Goal: Task Accomplishment & Management: Complete application form

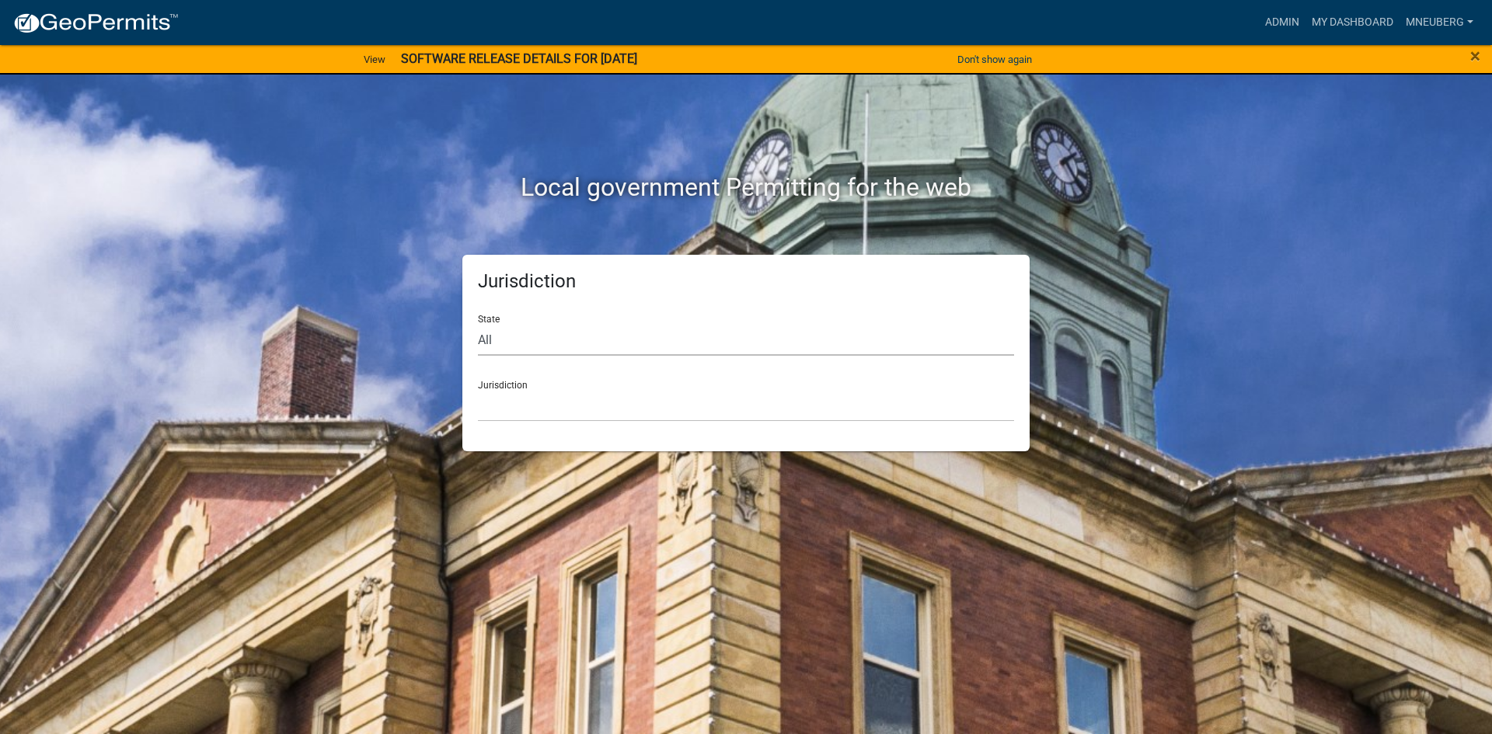
click at [511, 343] on select "All [US_STATE] [US_STATE] [US_STATE] [US_STATE] [US_STATE] [US_STATE] [US_STATE…" at bounding box center [746, 340] width 536 height 32
select select "[US_STATE]"
click at [478, 324] on select "All [US_STATE] [US_STATE] [US_STATE] [US_STATE] [US_STATE] [US_STATE] [US_STATE…" at bounding box center [746, 340] width 536 height 32
click at [575, 412] on select "City of [GEOGRAPHIC_DATA], [US_STATE] City of [GEOGRAPHIC_DATA], [US_STATE] Cit…" at bounding box center [746, 406] width 536 height 32
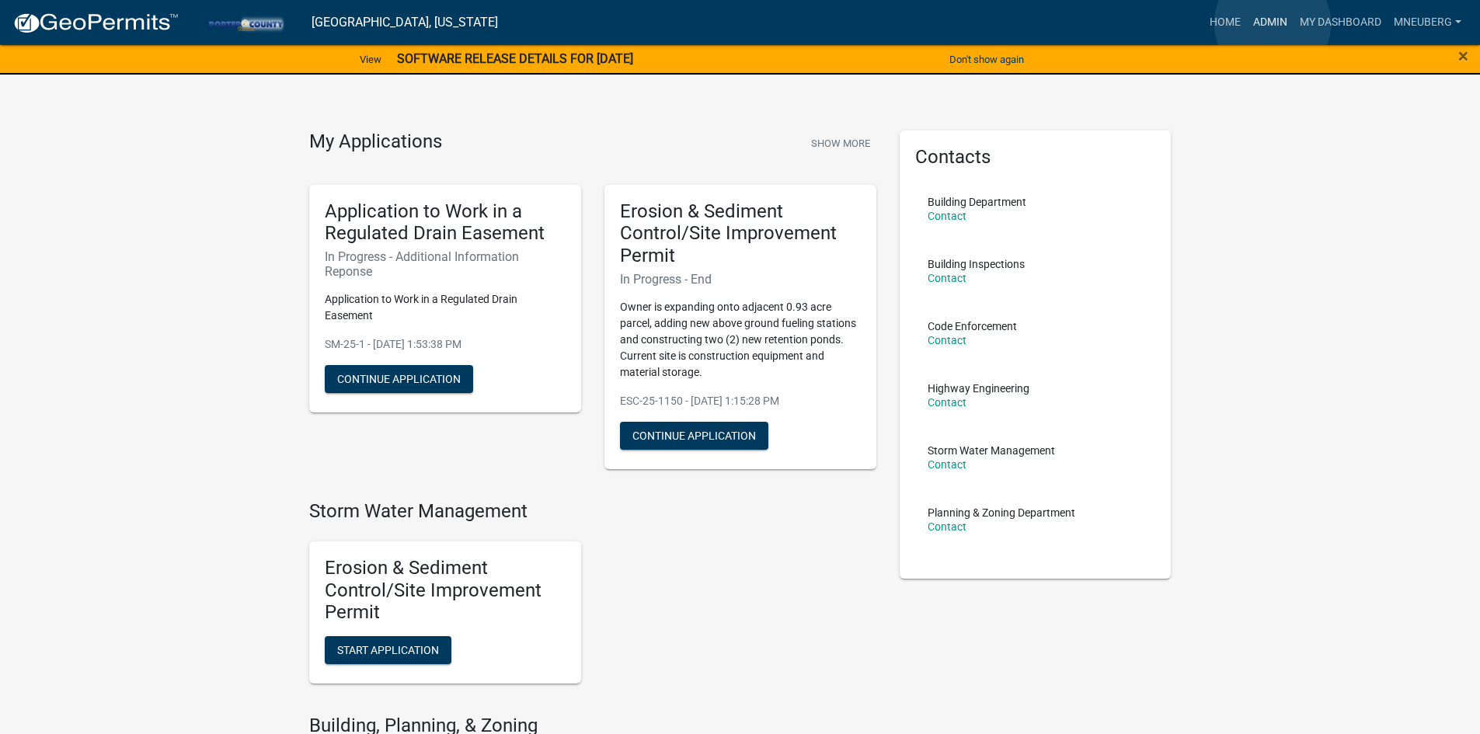
click at [1273, 23] on link "Admin" at bounding box center [1270, 23] width 47 height 30
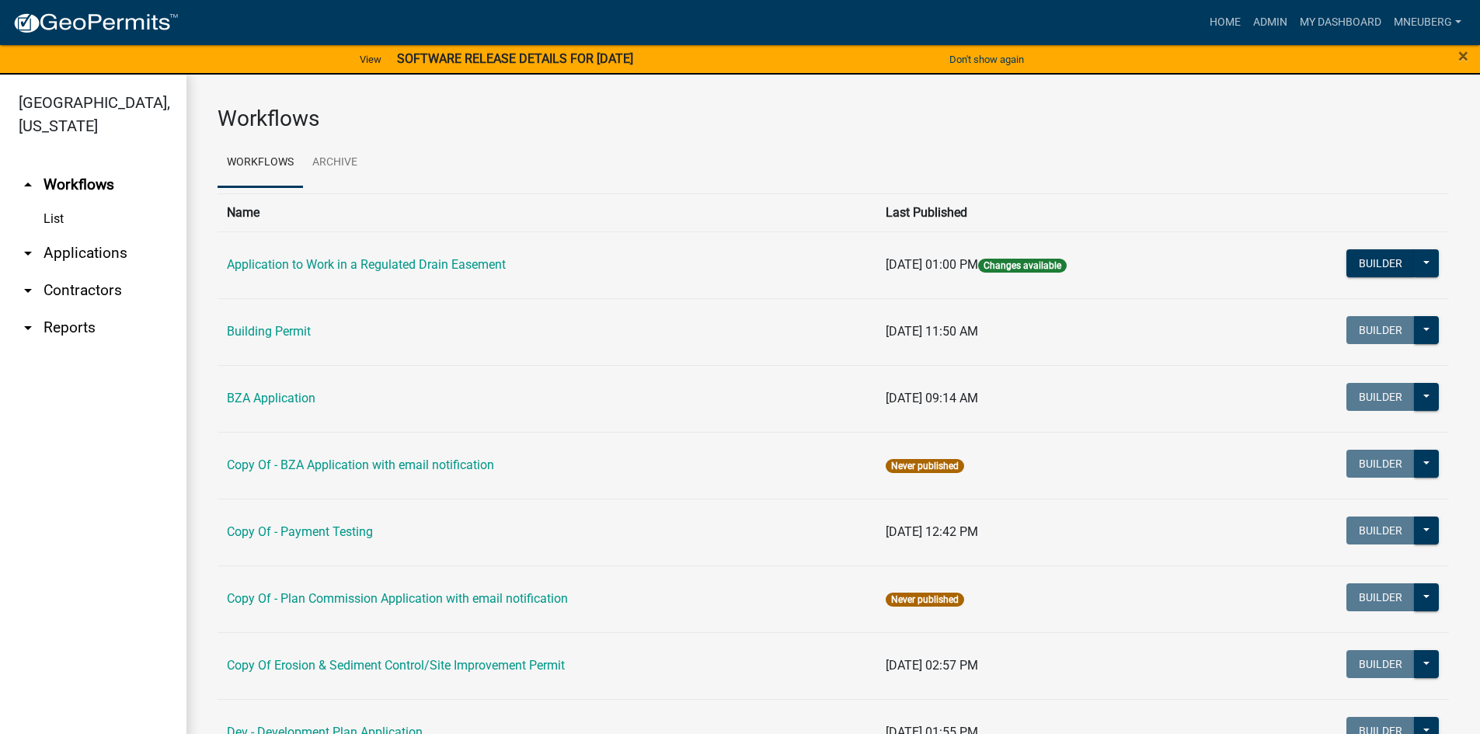
click at [61, 204] on link "List" at bounding box center [93, 219] width 187 height 31
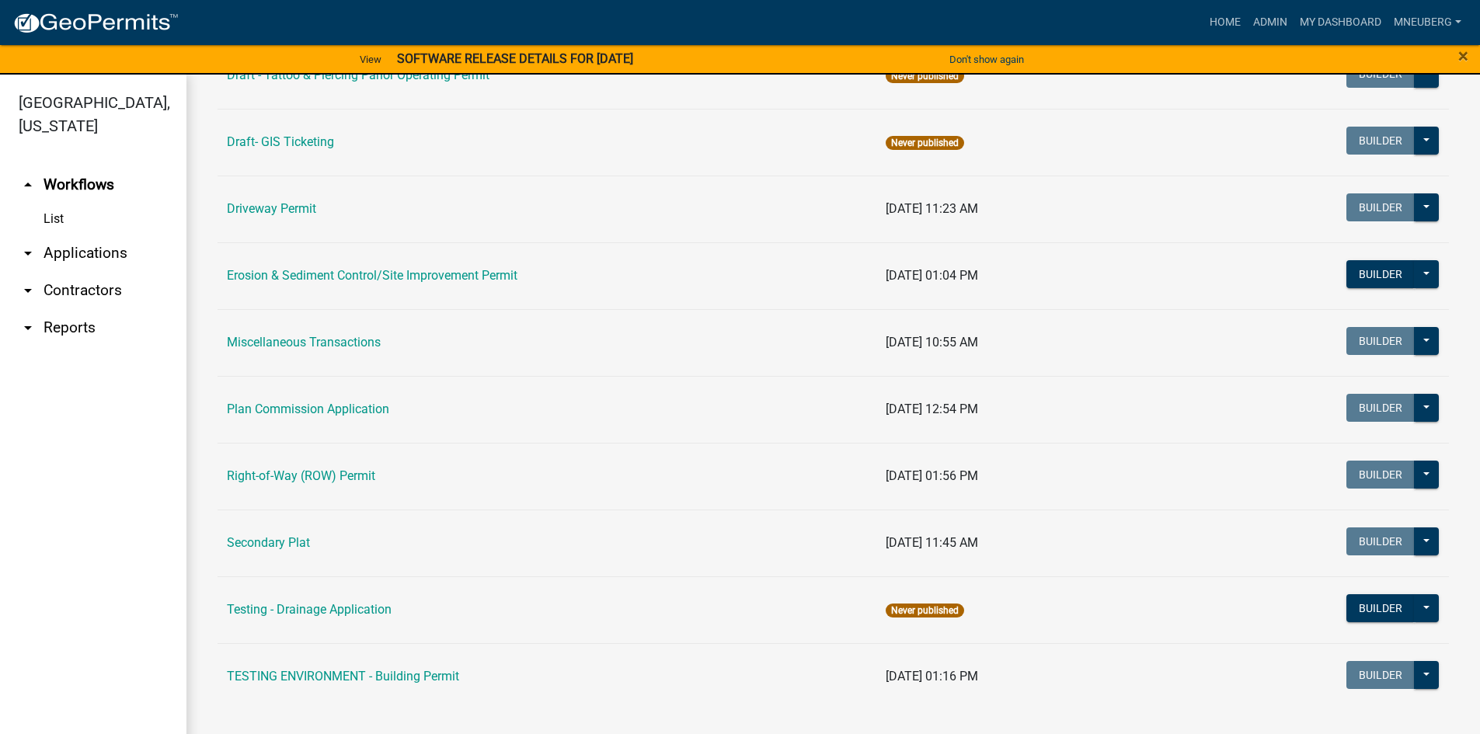
scroll to position [725, 0]
click at [123, 235] on link "arrow_drop_down Applications" at bounding box center [93, 253] width 187 height 37
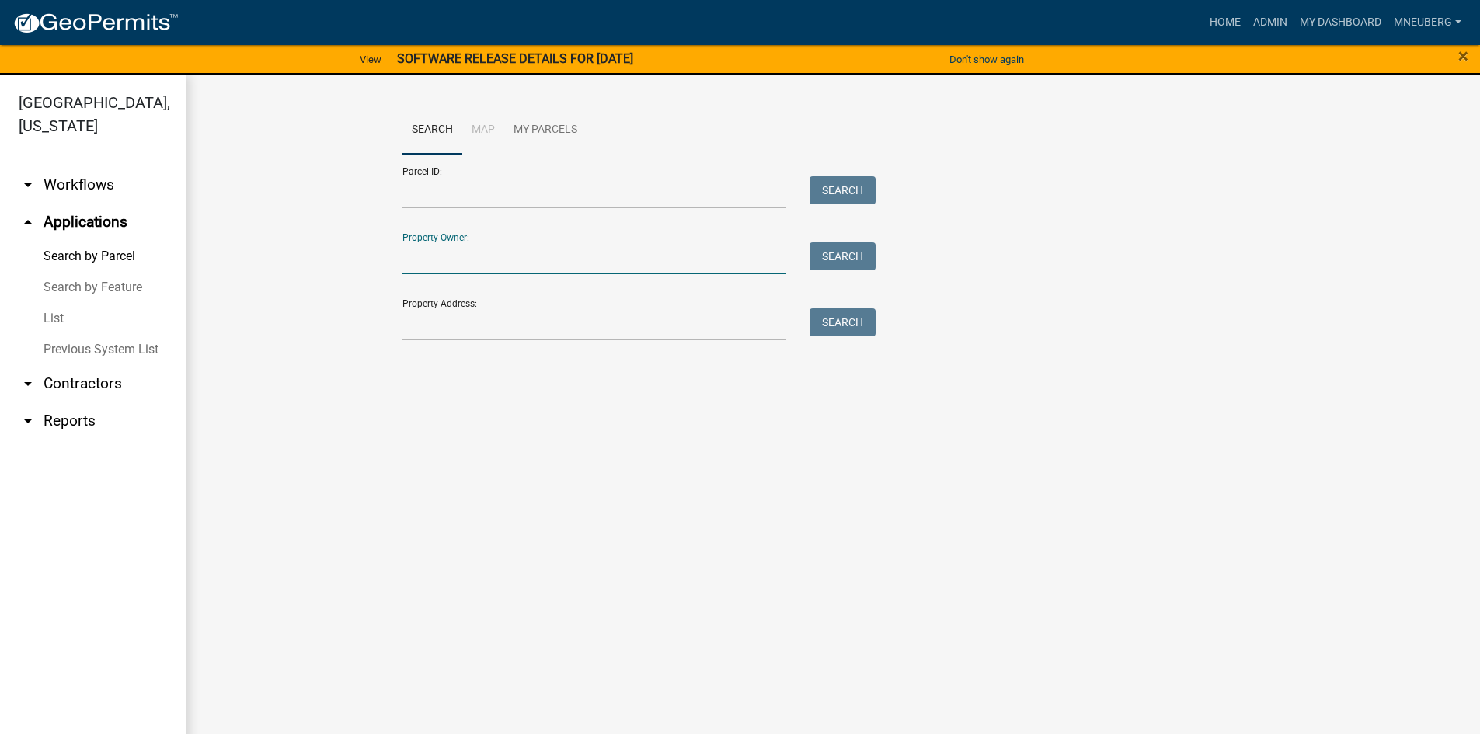
click at [536, 256] on input "Property Owner:" at bounding box center [595, 258] width 385 height 32
type input "[PERSON_NAME] Dnak"
click at [853, 252] on button "Search" at bounding box center [843, 256] width 66 height 28
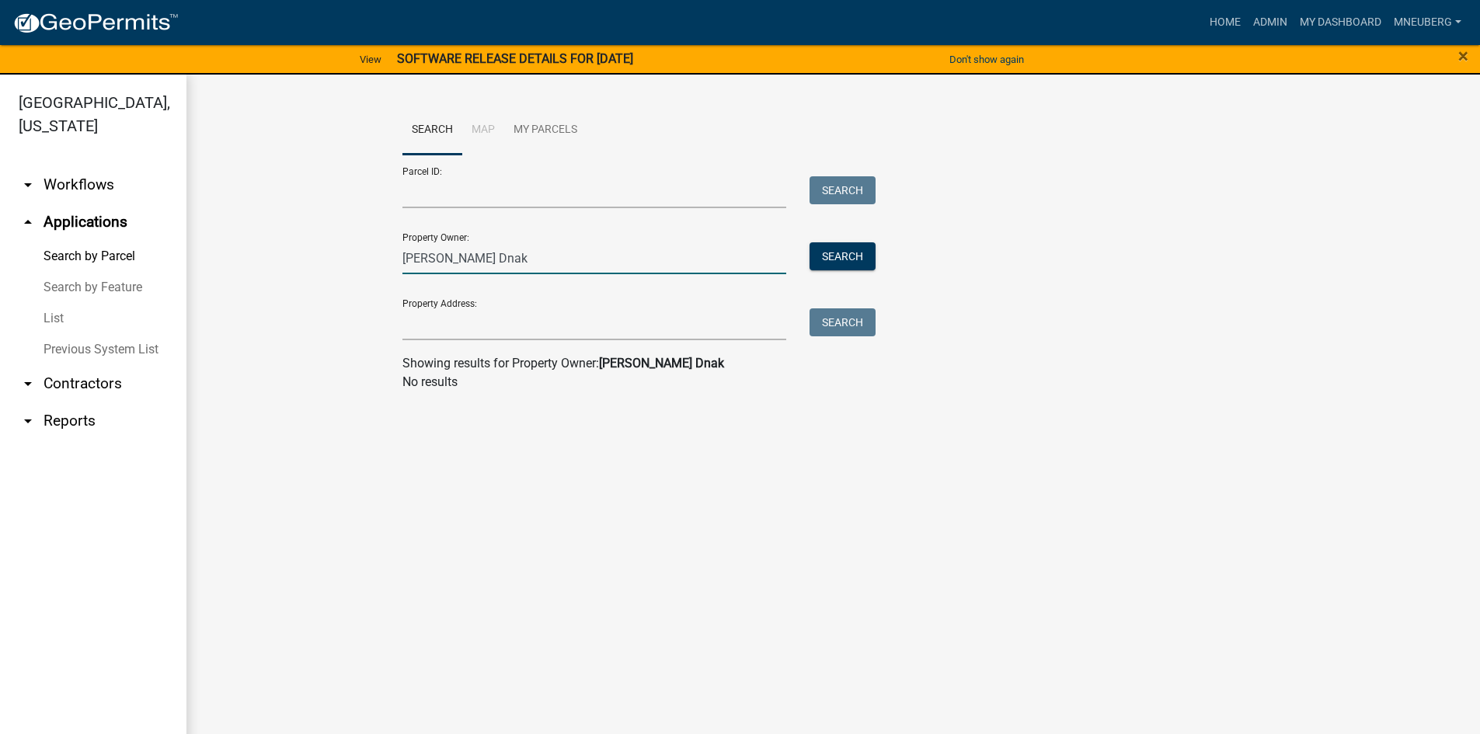
click at [482, 260] on input "[PERSON_NAME] Dnak" at bounding box center [595, 258] width 385 height 32
click at [440, 183] on input "Parcel ID:" at bounding box center [595, 192] width 385 height 32
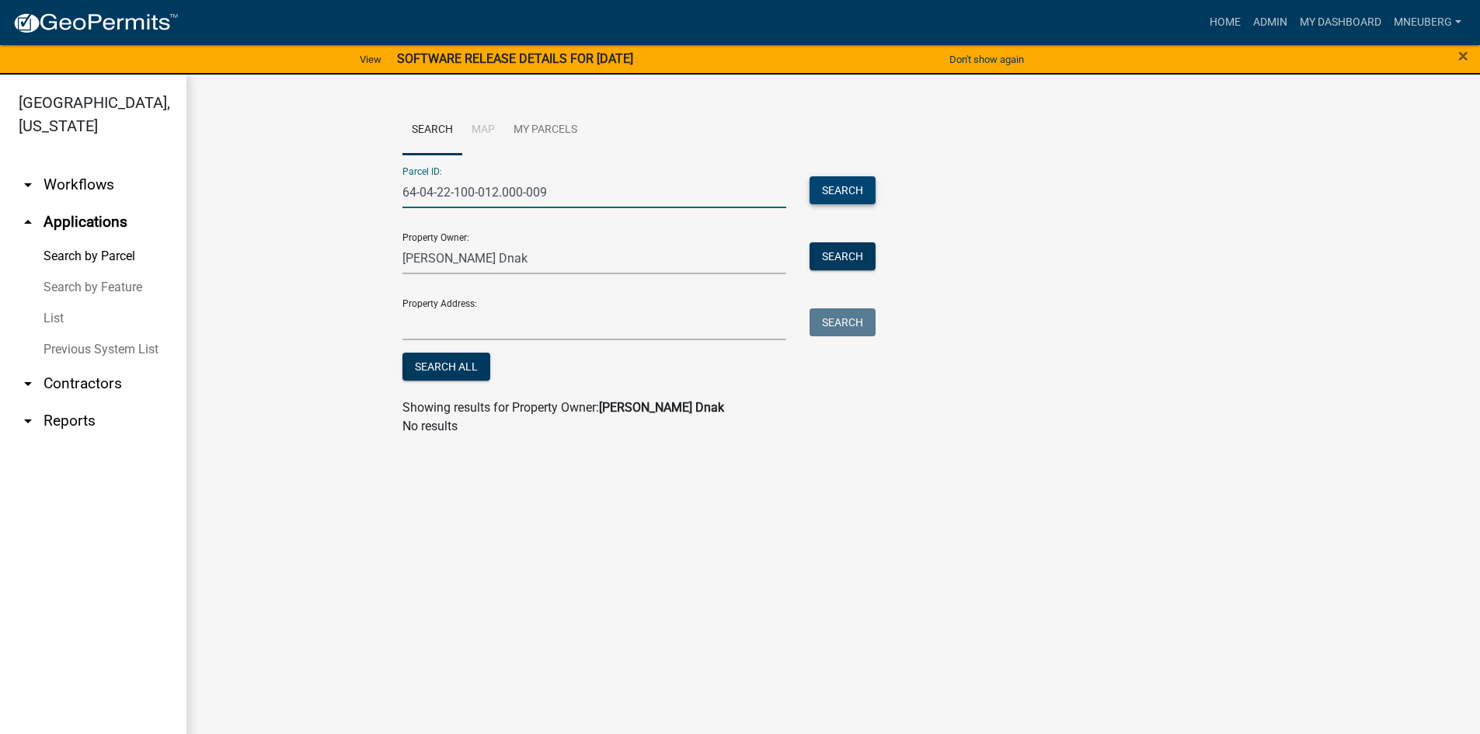
type input "64-04-22-100-012.000-009"
click at [846, 190] on button "Search" at bounding box center [843, 190] width 66 height 28
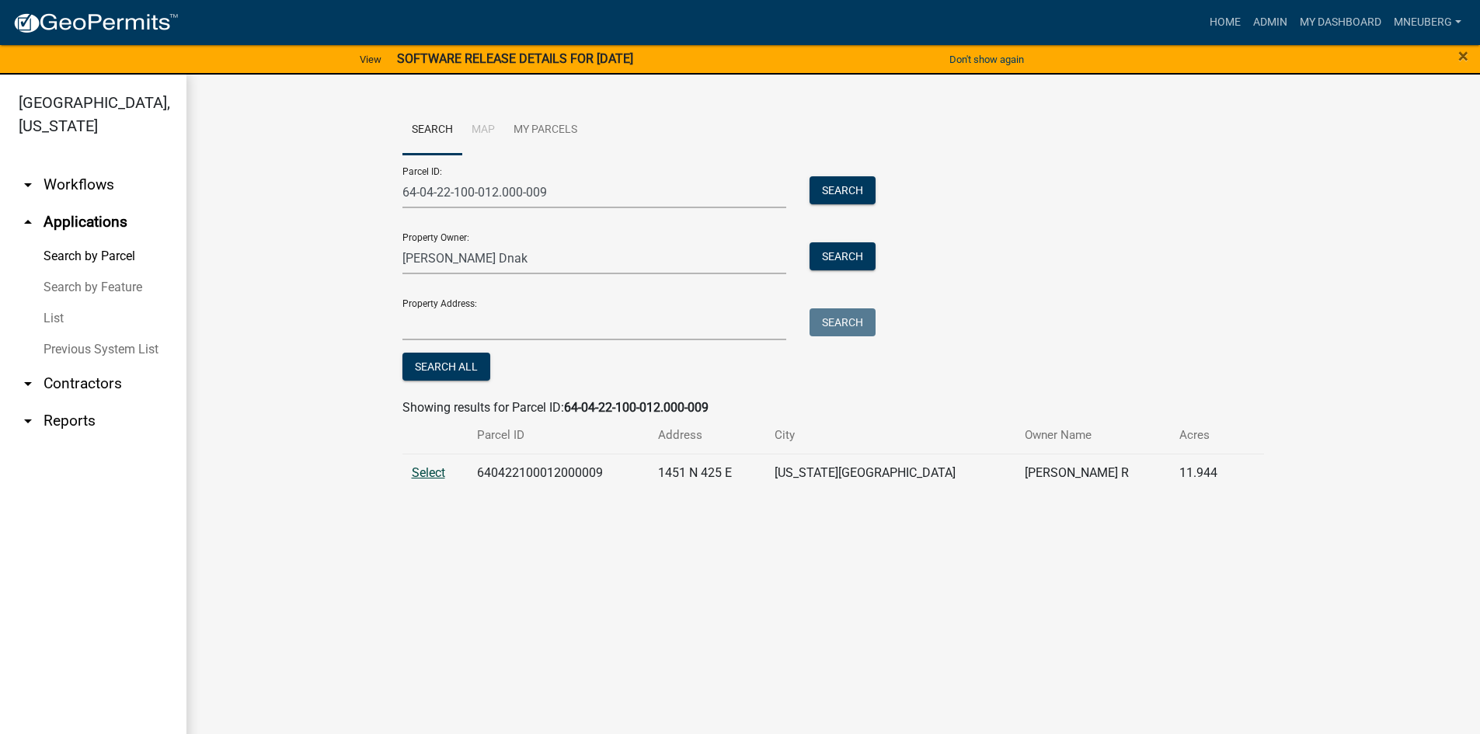
click at [436, 469] on span "Select" at bounding box center [428, 472] width 33 height 15
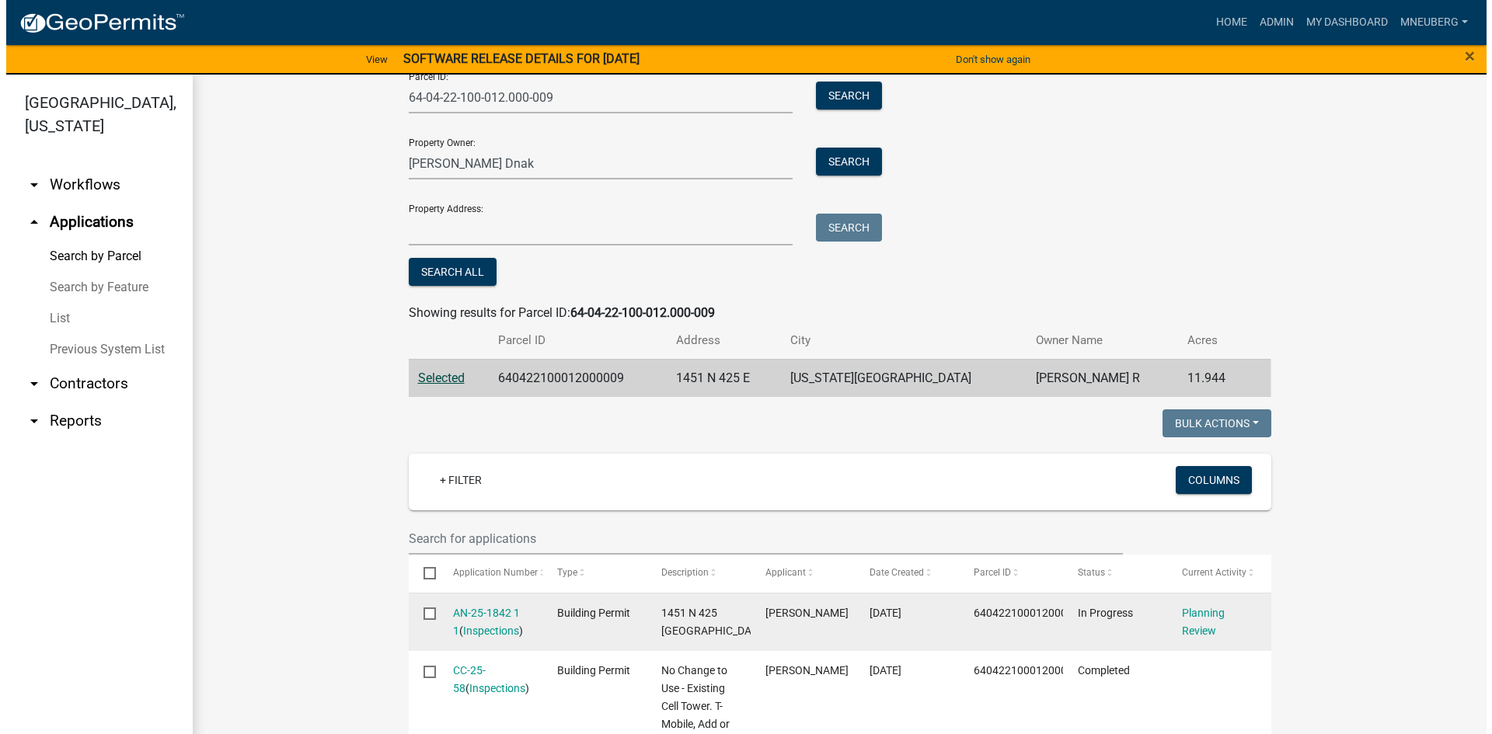
scroll to position [233, 0]
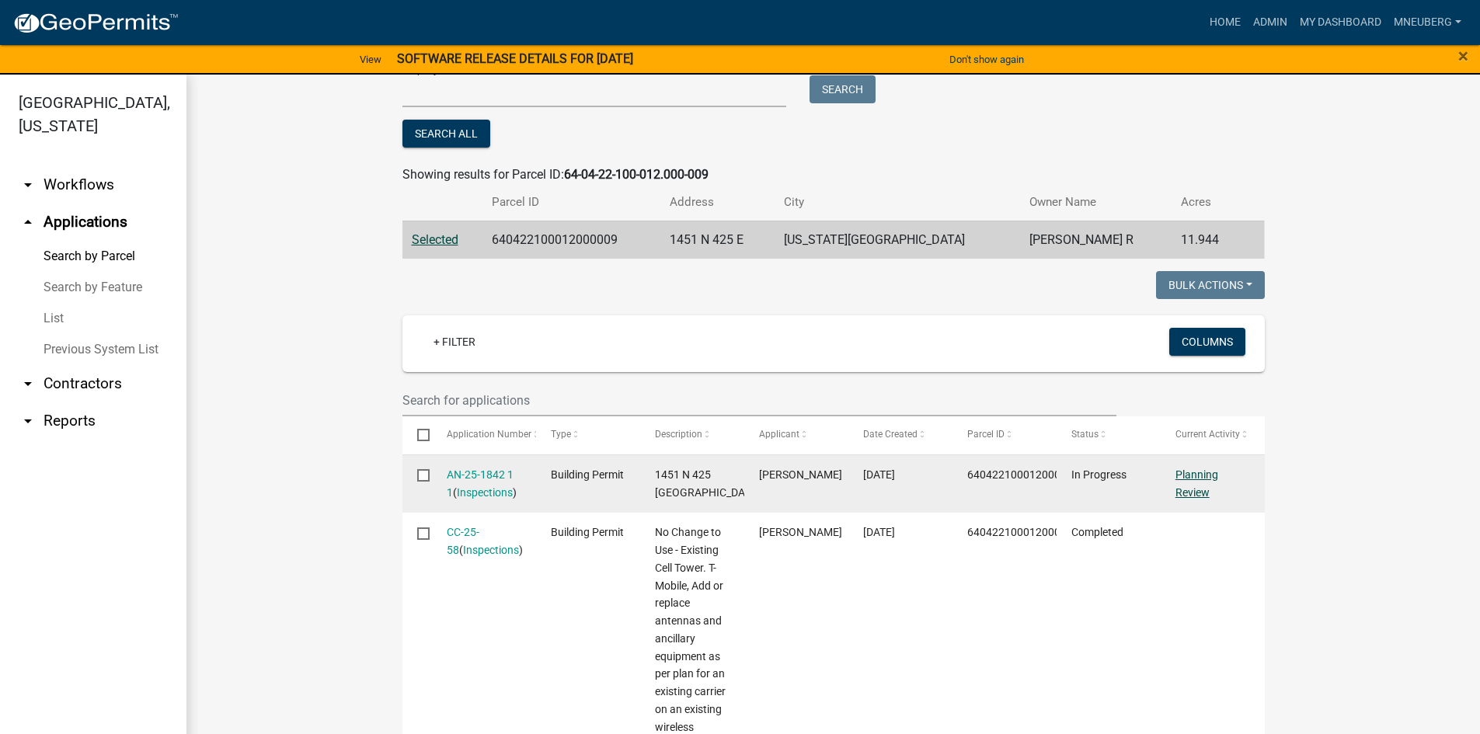
click at [1205, 478] on link "Planning Review" at bounding box center [1197, 484] width 43 height 30
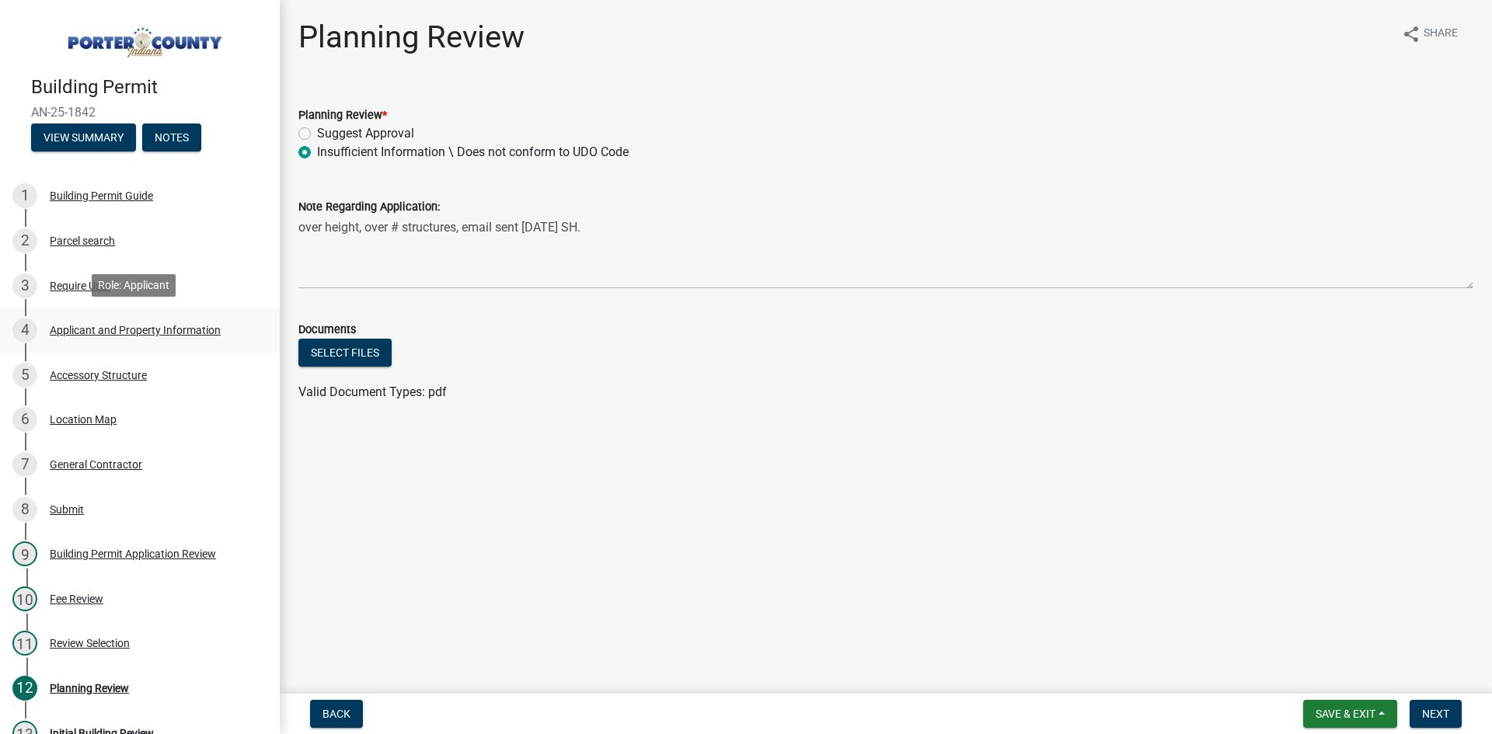
click at [67, 328] on div "Applicant and Property Information" at bounding box center [135, 330] width 171 height 11
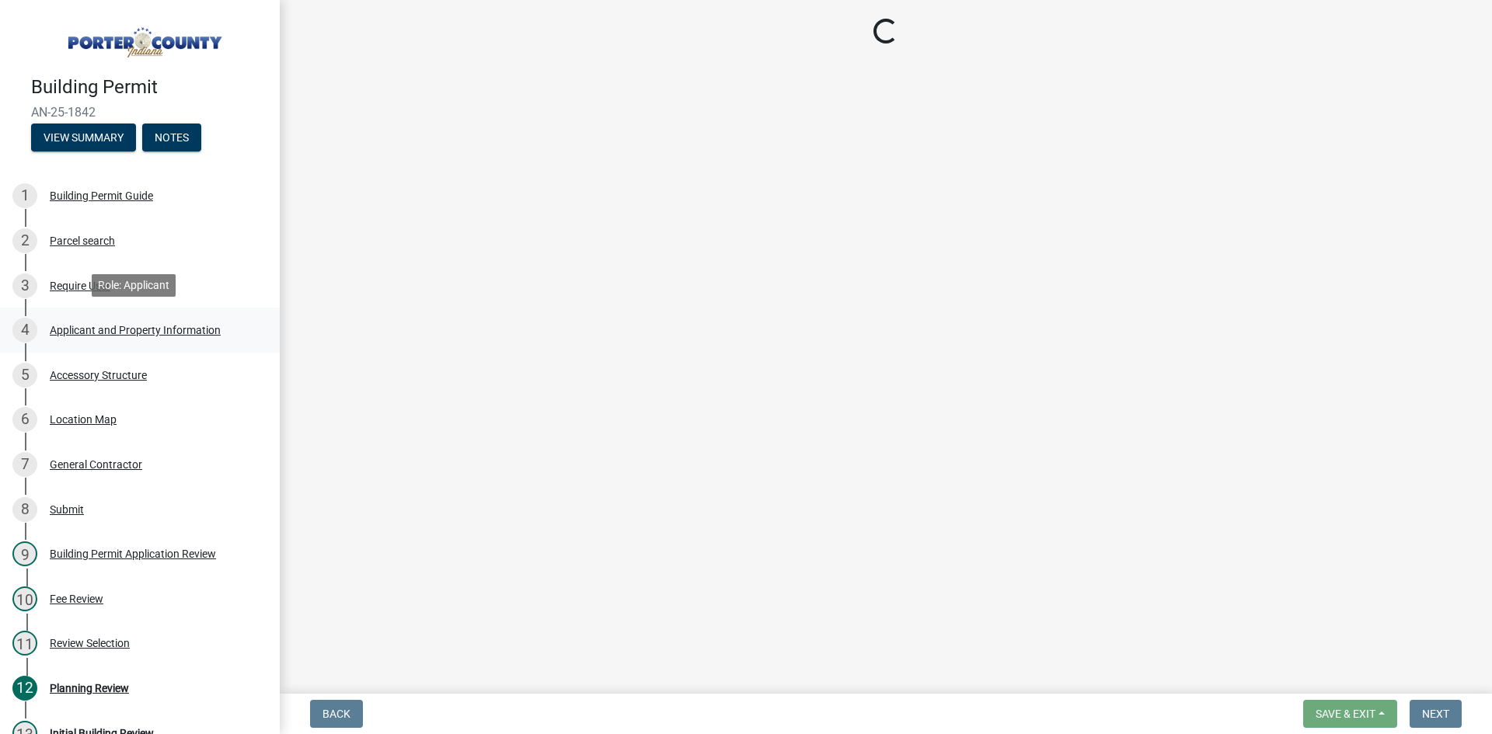
select select "8c5c5d2f-5024-43e1-983d-8a6c0483800f"
select select "ea6751d4-6bf7-4a16-89ee-f7801ab82aa1"
select select "92efe679-05f4-414a-9426-51627fba5de6"
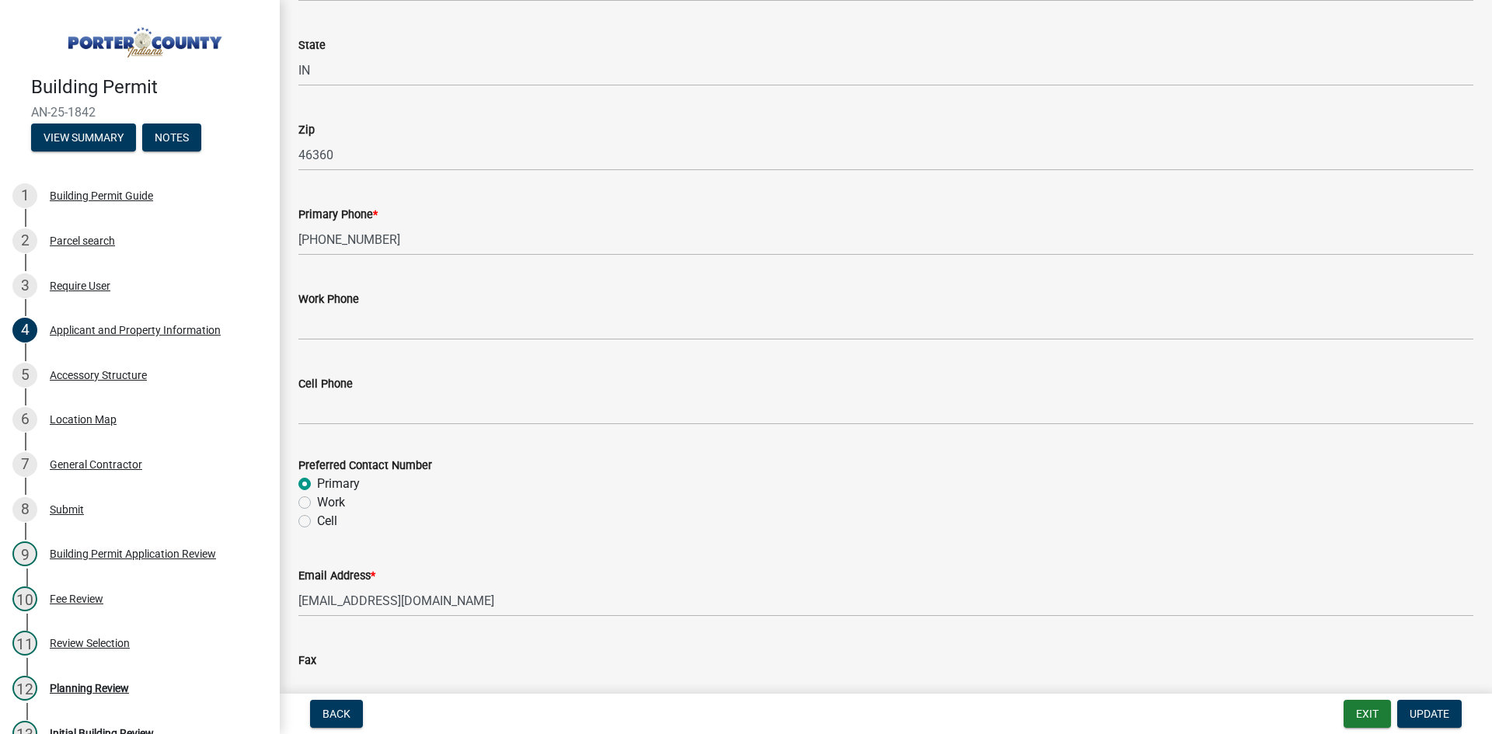
scroll to position [1784, 0]
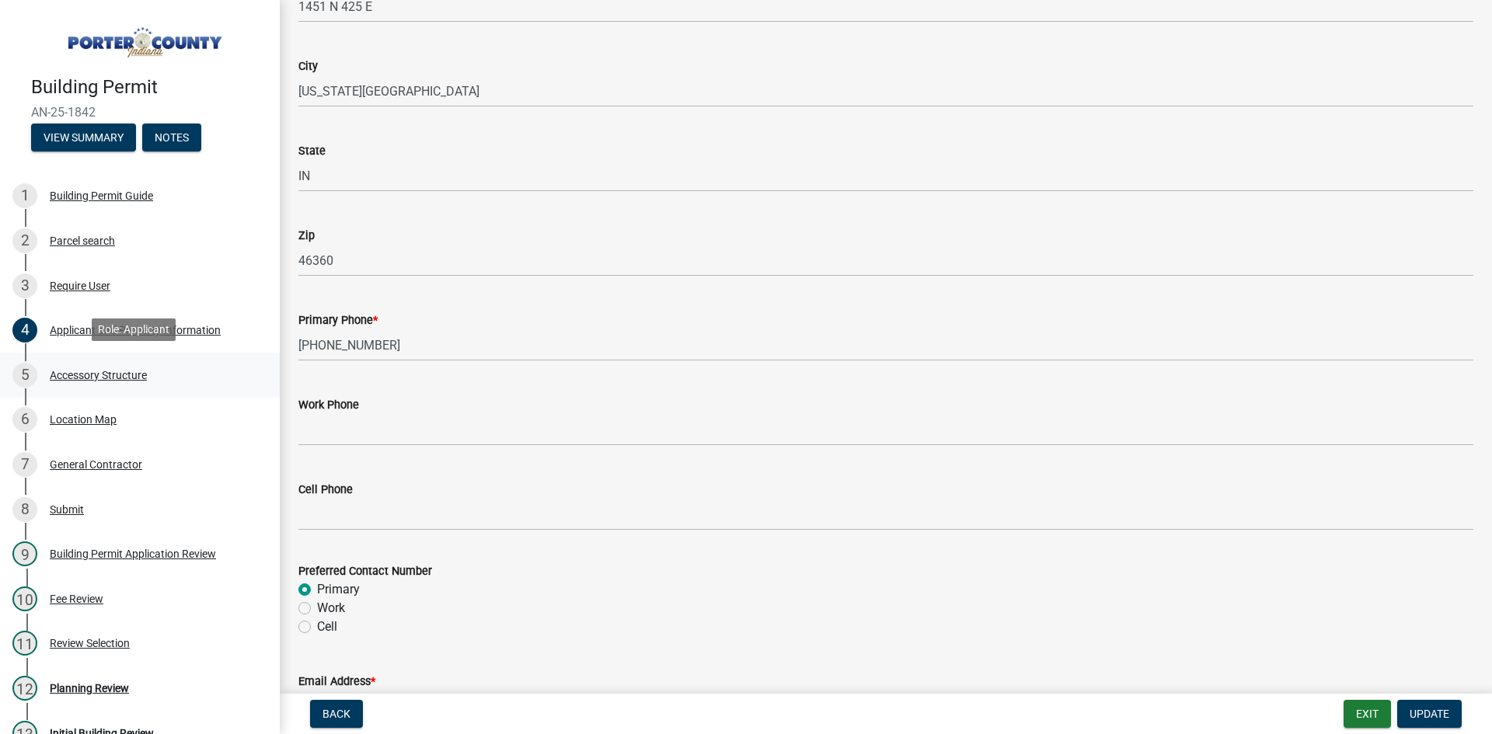
click at [105, 375] on div "Accessory Structure" at bounding box center [98, 375] width 97 height 11
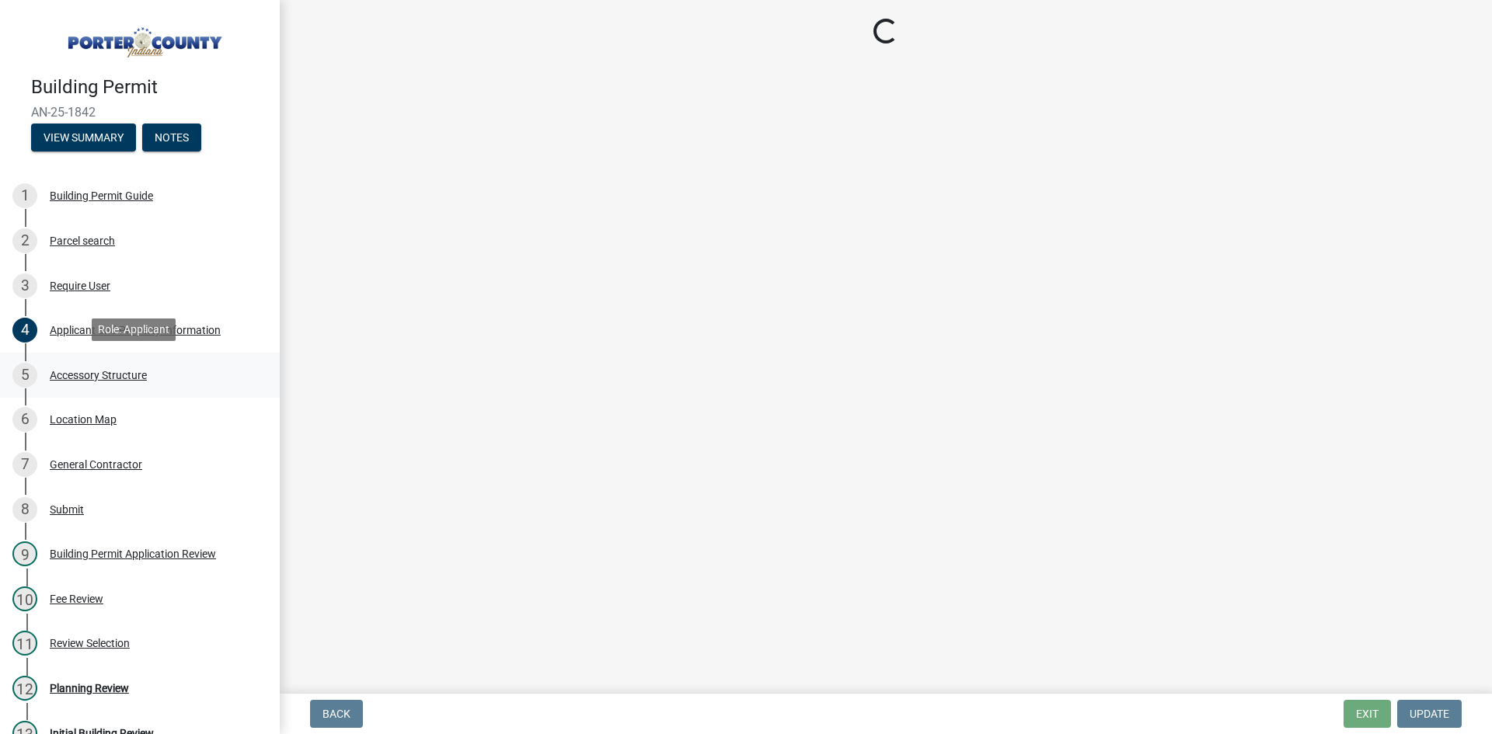
scroll to position [0, 0]
select select "de31ad38-eab4-417a-a8ac-eccf8406b967"
select select "968dc824-c675-4889-9261-eecf15873776"
select select "3cff20c0-3f0c-46d5-8ea1-4d56f0396f42"
select select "d63a0ebc-b44d-481d-ab70-ec75eba29316"
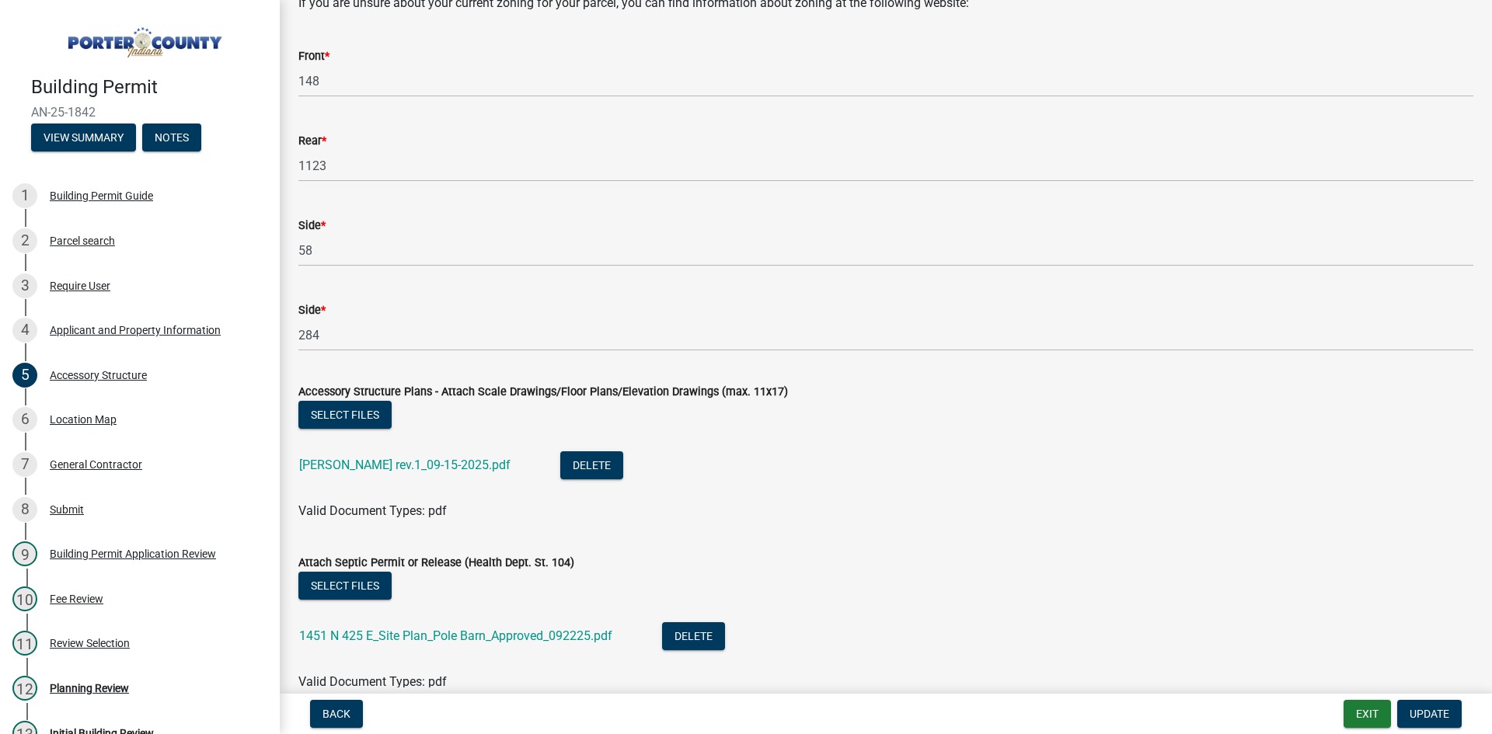
scroll to position [2721, 0]
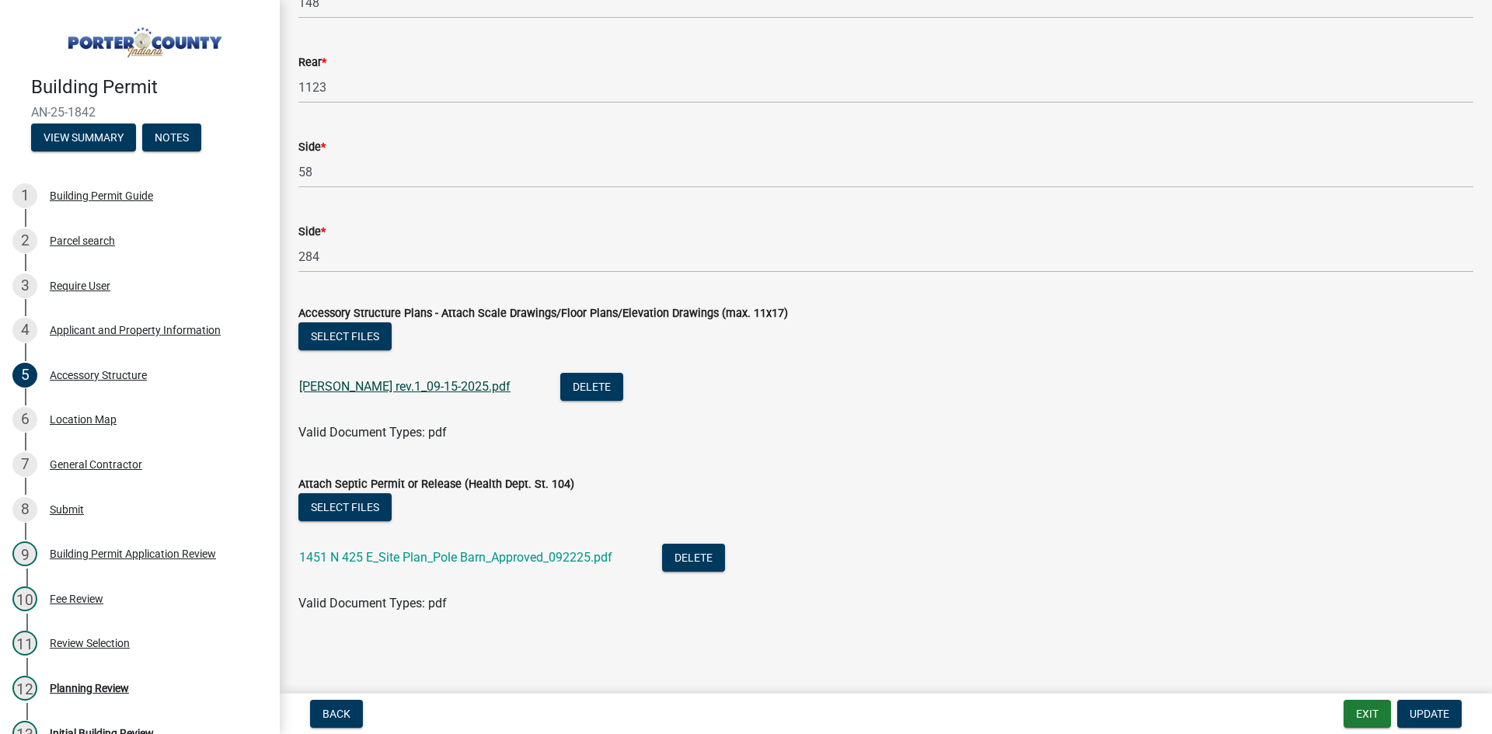
click at [344, 382] on link "[PERSON_NAME] rev.1_09-15-2025.pdf" at bounding box center [404, 386] width 211 height 15
click at [507, 545] on div "1451 N 425 E_Site Plan_Pole Barn_Approved_092225.pdf" at bounding box center [468, 560] width 338 height 32
click at [504, 553] on link "1451 N 425 E_Site Plan_Pole Barn_Approved_092225.pdf" at bounding box center [455, 557] width 313 height 15
